Goal: Use online tool/utility: Utilize a website feature to perform a specific function

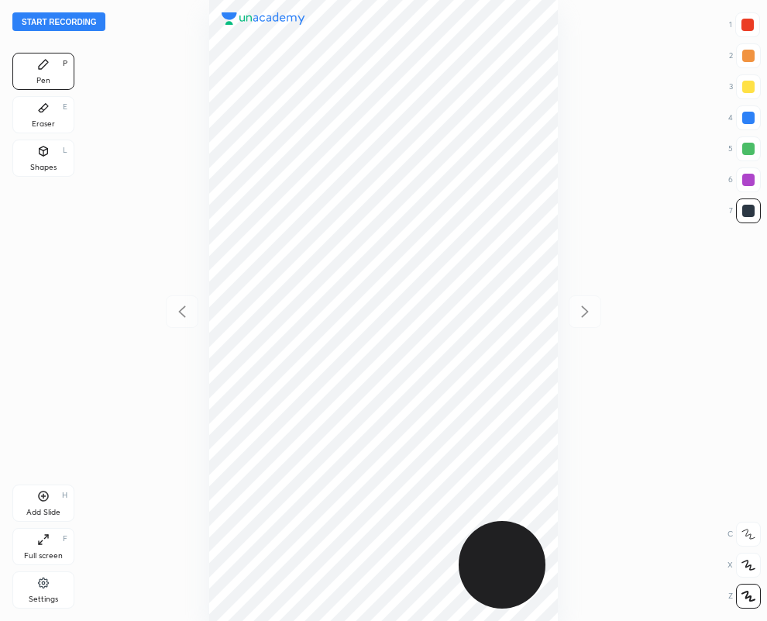
scroll to position [621, 519]
drag, startPoint x: 45, startPoint y: 110, endPoint x: 77, endPoint y: 159, distance: 58.7
click at [45, 111] on icon at bounding box center [43, 108] width 12 height 12
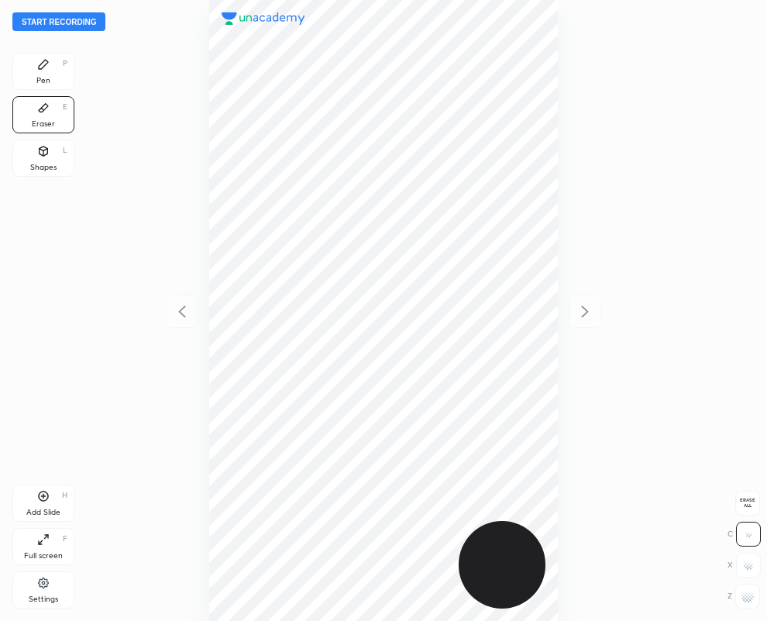
click at [42, 67] on icon at bounding box center [43, 64] width 9 height 9
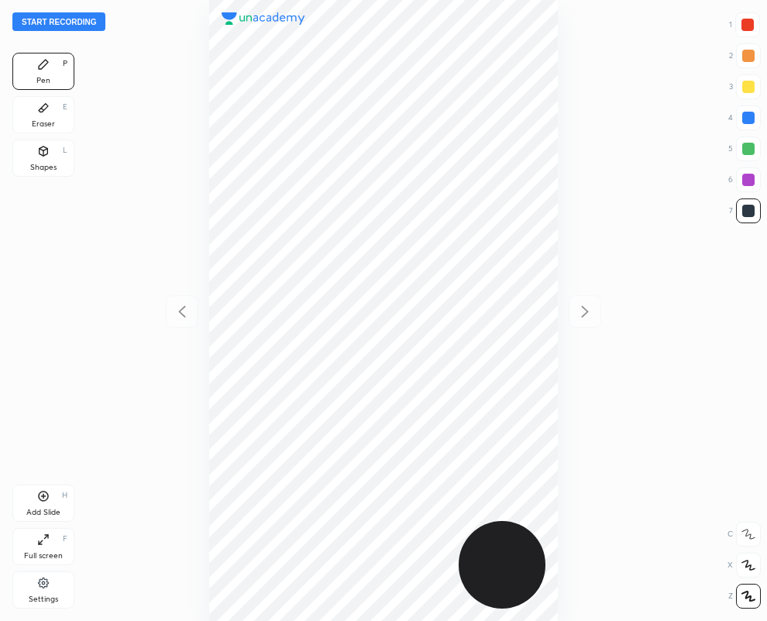
drag, startPoint x: 750, startPoint y: 207, endPoint x: 587, endPoint y: 178, distance: 165.2
click at [752, 206] on div at bounding box center [748, 211] width 12 height 12
drag, startPoint x: 752, startPoint y: 25, endPoint x: 732, endPoint y: 31, distance: 21.1
click at [752, 25] on div at bounding box center [748, 25] width 12 height 12
drag, startPoint x: 746, startPoint y: 212, endPoint x: 729, endPoint y: 208, distance: 17.5
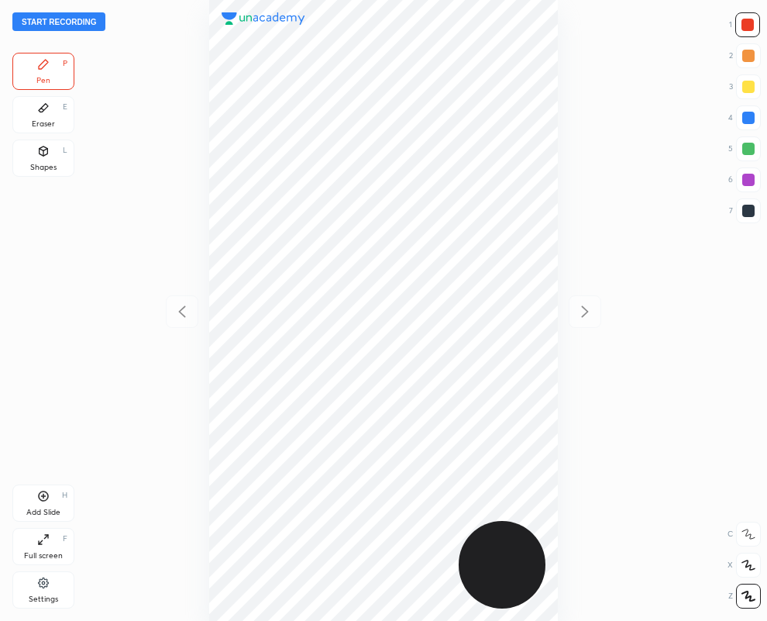
click at [745, 211] on div at bounding box center [748, 211] width 12 height 12
click at [43, 108] on icon at bounding box center [43, 108] width 9 height 9
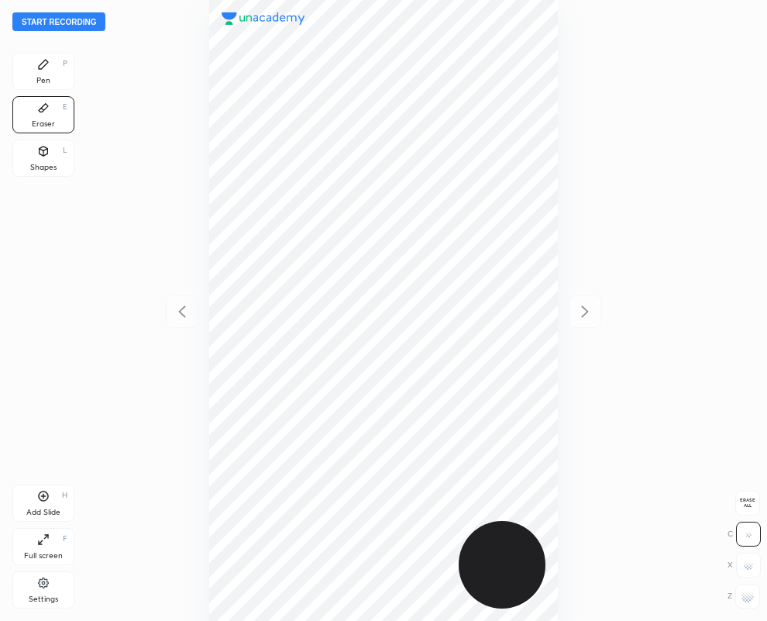
drag, startPoint x: 35, startPoint y: 67, endPoint x: 39, endPoint y: 60, distance: 8.0
click at [36, 66] on div "Pen P" at bounding box center [43, 71] width 62 height 37
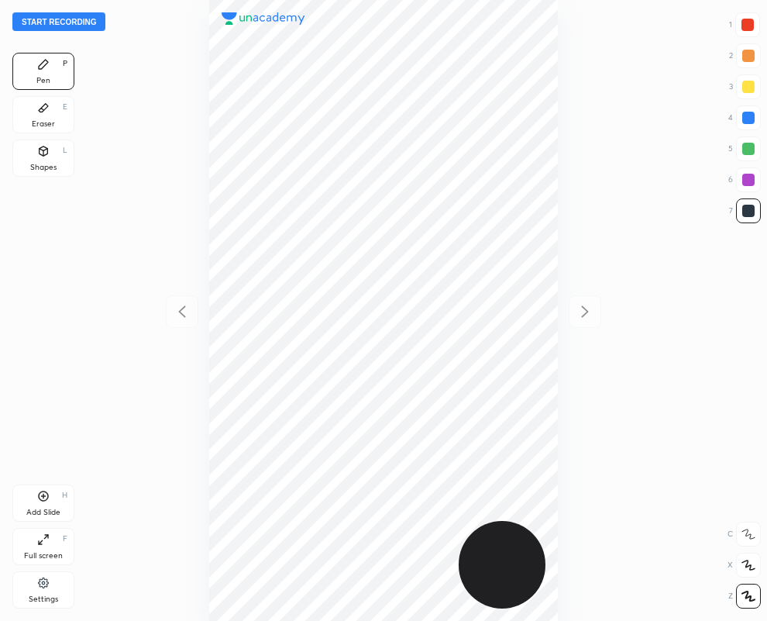
click at [46, 504] on div "Add Slide H" at bounding box center [43, 502] width 62 height 37
click at [179, 308] on icon at bounding box center [182, 311] width 19 height 19
click at [584, 310] on icon at bounding box center [585, 311] width 19 height 19
click at [179, 312] on icon at bounding box center [181, 311] width 7 height 12
click at [586, 307] on icon at bounding box center [585, 311] width 19 height 19
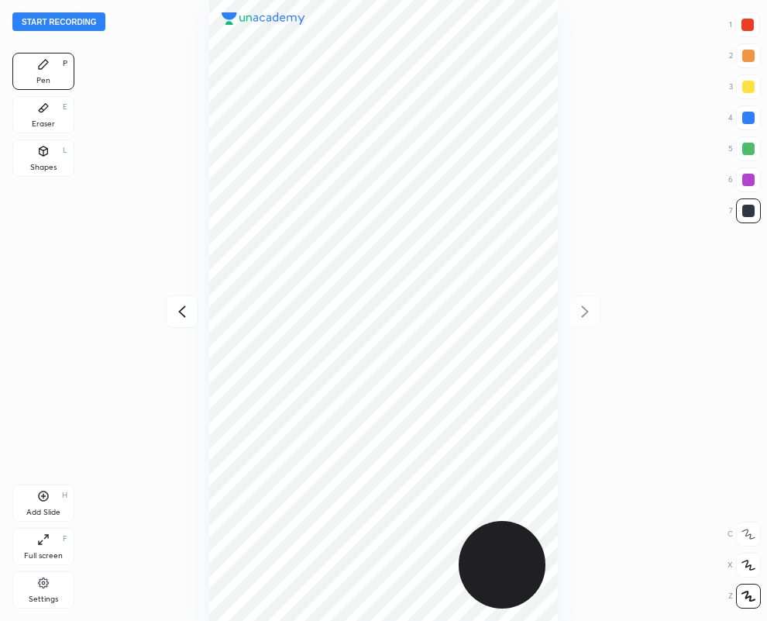
click at [181, 315] on icon at bounding box center [182, 311] width 19 height 19
click at [586, 311] on icon at bounding box center [585, 311] width 7 height 12
drag, startPoint x: 752, startPoint y: 19, endPoint x: 724, endPoint y: 40, distance: 35.0
click at [750, 21] on div at bounding box center [748, 25] width 12 height 12
click at [753, 116] on div at bounding box center [748, 117] width 25 height 25
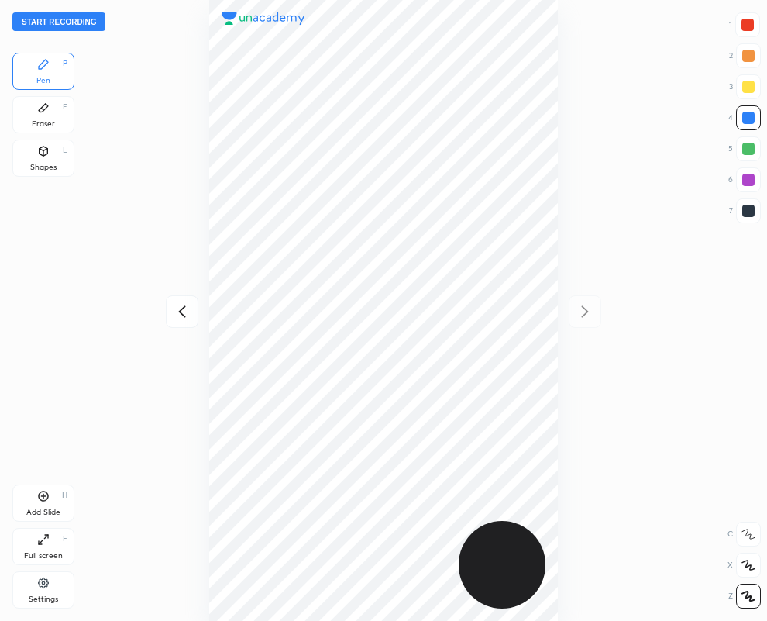
click at [39, 121] on div "Eraser" at bounding box center [43, 124] width 23 height 8
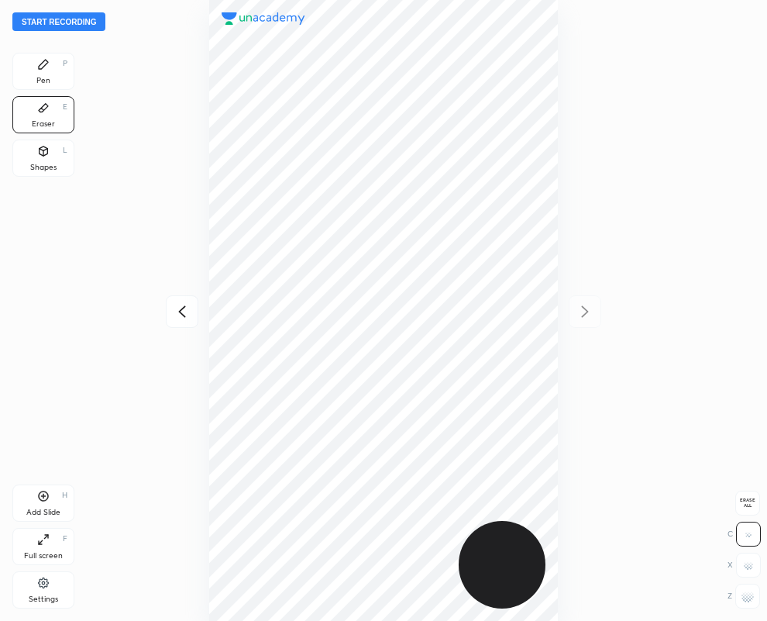
drag, startPoint x: 751, startPoint y: 606, endPoint x: 748, endPoint y: 597, distance: 9.8
click at [752, 604] on div at bounding box center [747, 595] width 25 height 25
click at [46, 71] on div "Pen P" at bounding box center [43, 71] width 62 height 37
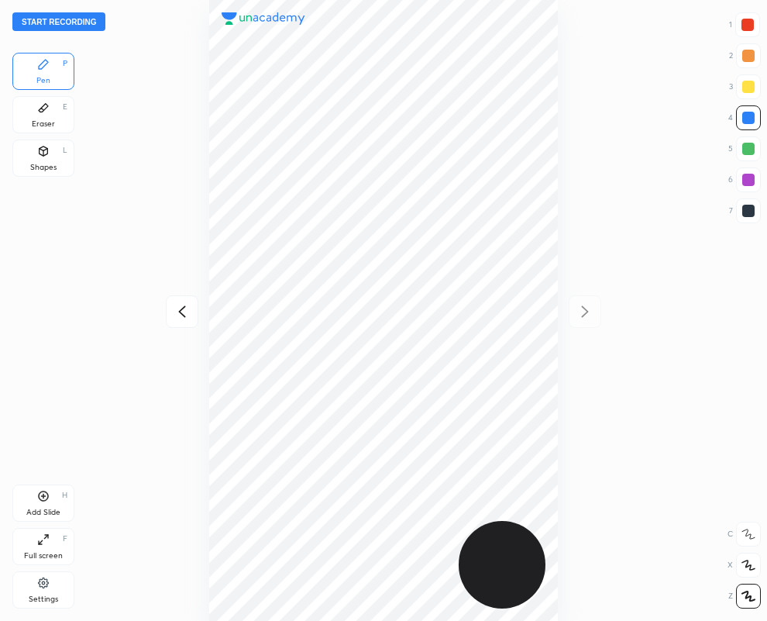
drag, startPoint x: 54, startPoint y: 119, endPoint x: 198, endPoint y: 311, distance: 240.2
click at [54, 119] on div "Eraser E" at bounding box center [43, 114] width 62 height 37
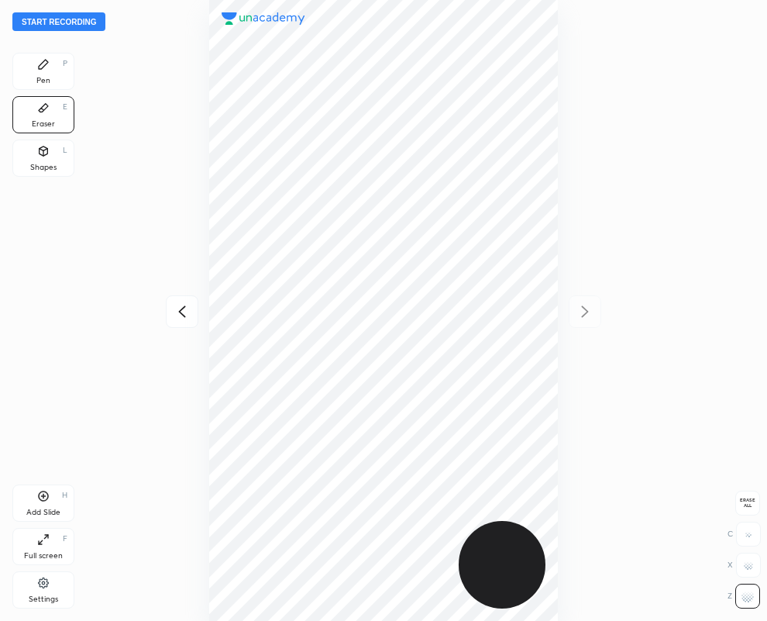
click at [32, 71] on div "Pen P" at bounding box center [43, 71] width 62 height 37
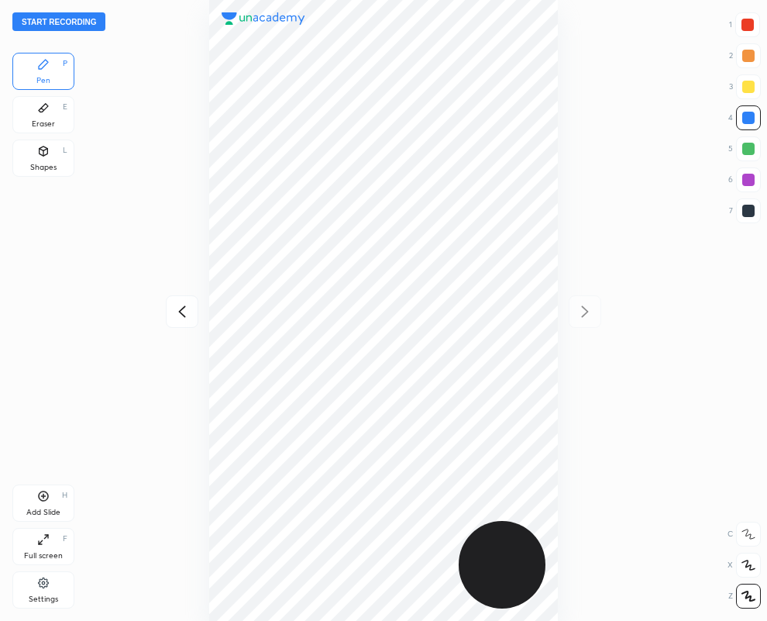
click at [742, 26] on div at bounding box center [748, 25] width 12 height 12
click at [54, 117] on div "Eraser E" at bounding box center [43, 114] width 62 height 37
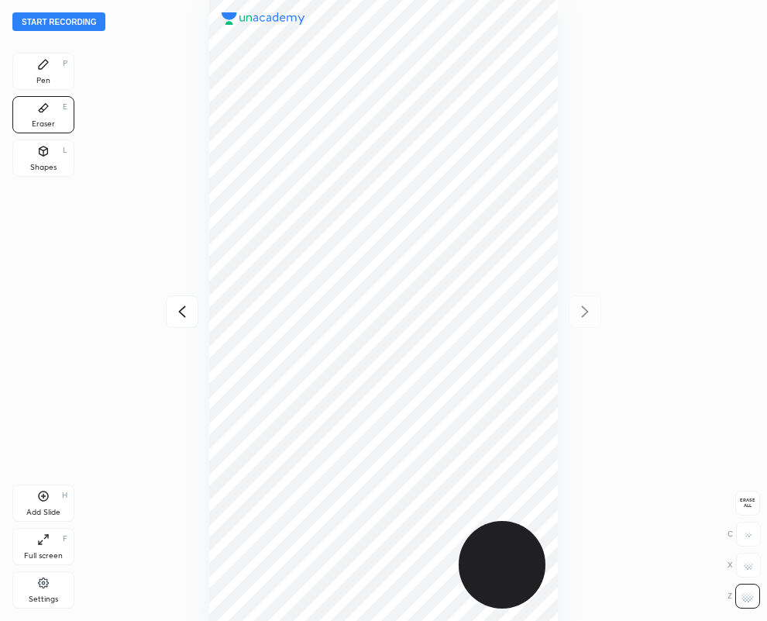
click at [46, 74] on div "Pen P" at bounding box center [43, 71] width 62 height 37
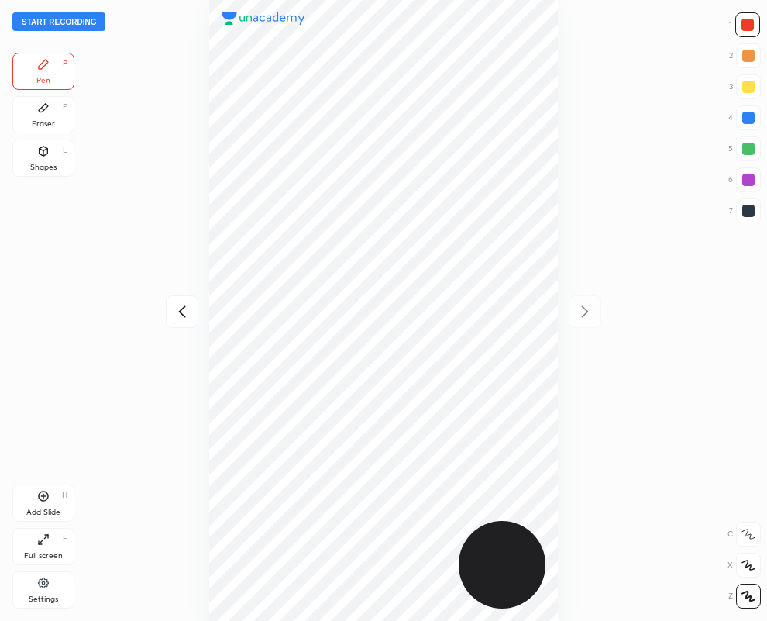
click at [746, 211] on div at bounding box center [748, 211] width 12 height 12
click at [749, 182] on div at bounding box center [748, 180] width 12 height 12
click at [177, 314] on icon at bounding box center [182, 311] width 19 height 19
click at [49, 22] on button "Start recording" at bounding box center [58, 21] width 93 height 19
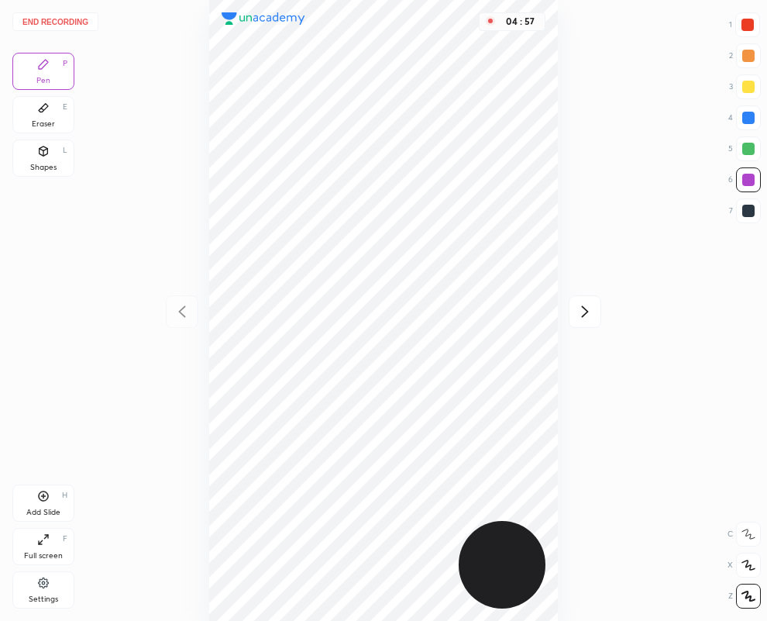
click at [586, 312] on icon at bounding box center [585, 311] width 7 height 12
click at [62, 22] on button "End recording" at bounding box center [55, 21] width 86 height 19
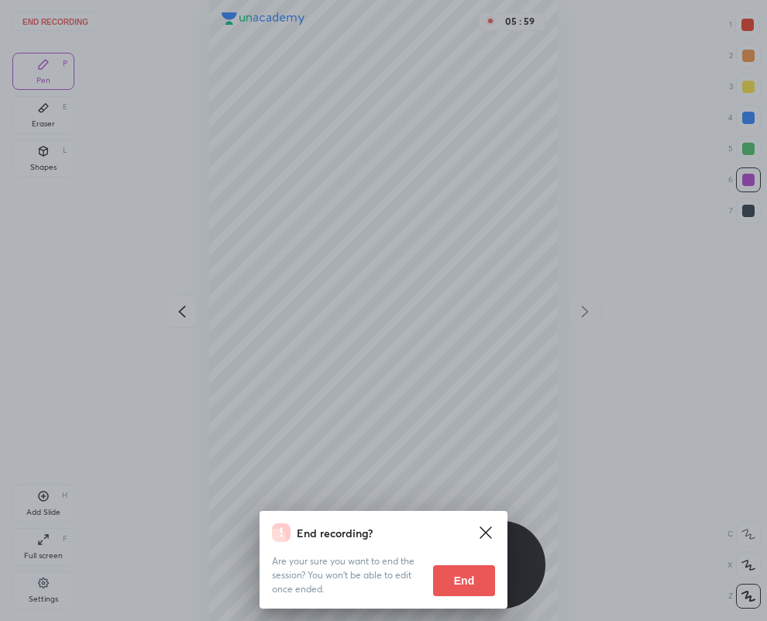
drag, startPoint x: 460, startPoint y: 579, endPoint x: 32, endPoint y: 511, distance: 433.8
click at [460, 579] on button "End" at bounding box center [464, 580] width 62 height 31
